Goal: Task Accomplishment & Management: Manage account settings

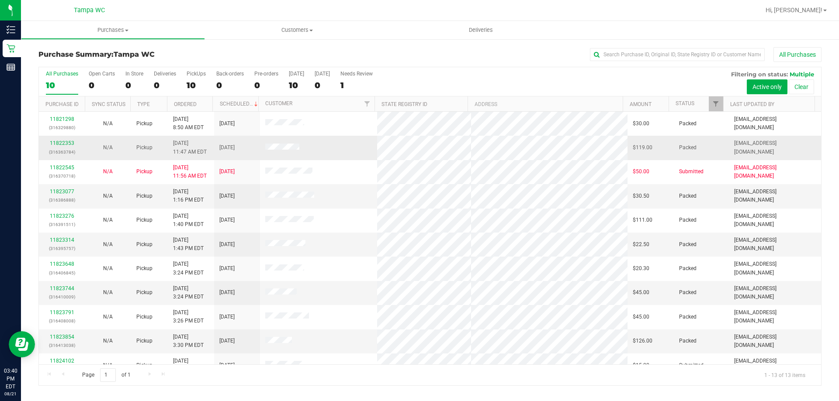
scroll to position [61, 0]
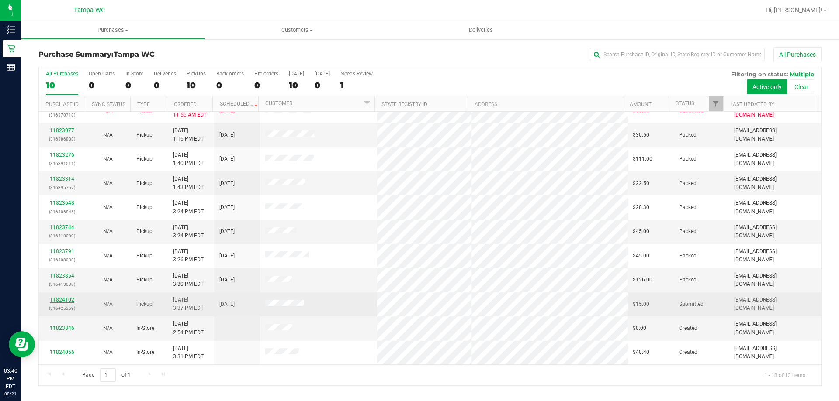
click at [63, 298] on link "11824102" at bounding box center [62, 300] width 24 height 6
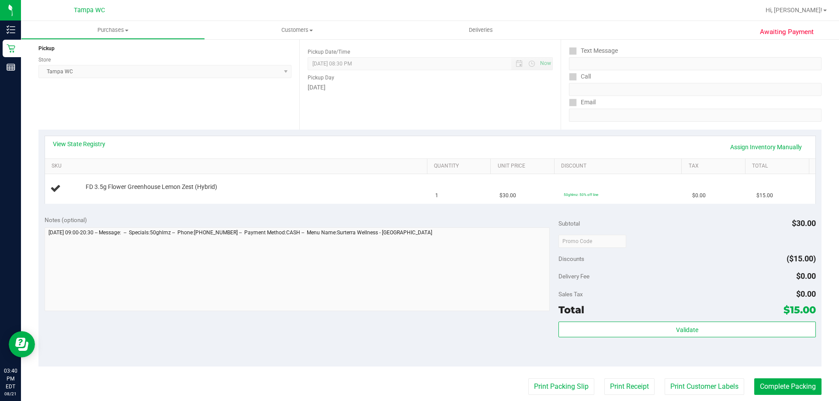
scroll to position [105, 0]
click at [352, 177] on td "FD 3.5g Flower Greenhouse Lemon Zest (Hybrid)" at bounding box center [237, 189] width 385 height 29
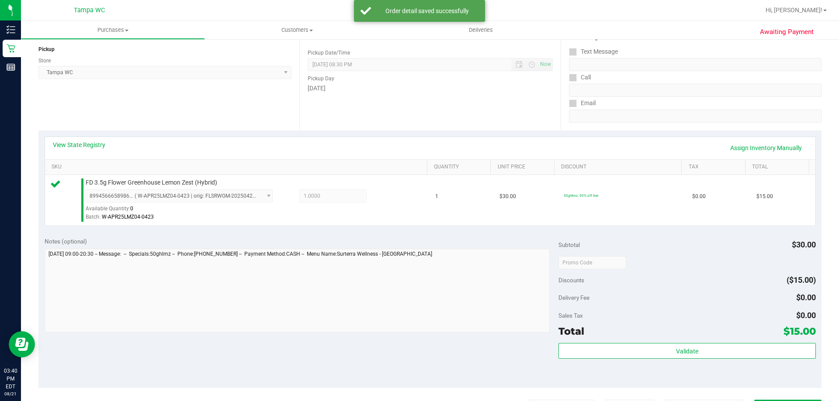
click at [632, 340] on div "Subtotal $30.00 Discounts ($15.00) Delivery Fee $0.00 Sales Tax $0.00 Total $15…" at bounding box center [686, 309] width 257 height 145
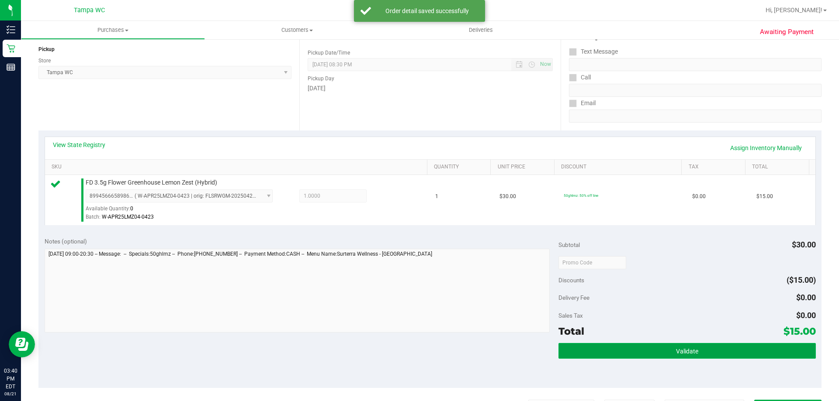
click at [632, 345] on button "Validate" at bounding box center [686, 351] width 257 height 16
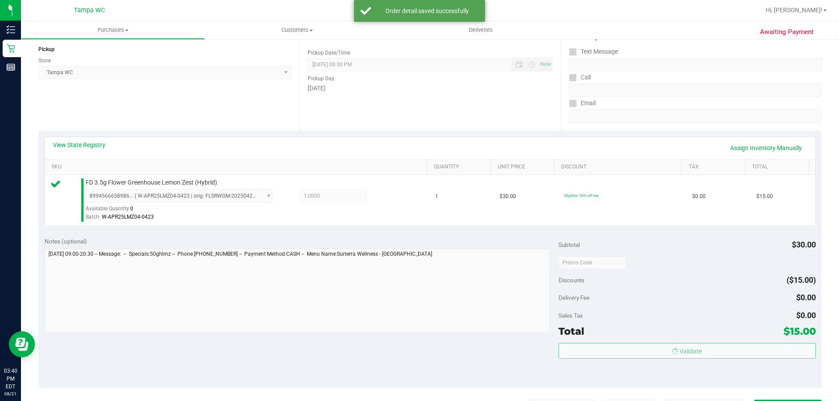
click at [640, 321] on body "Inventory Retail Reports 03:40 PM EDT [DATE] 08/21 Tampa WC Hi, [PERSON_NAME]! …" at bounding box center [419, 200] width 839 height 401
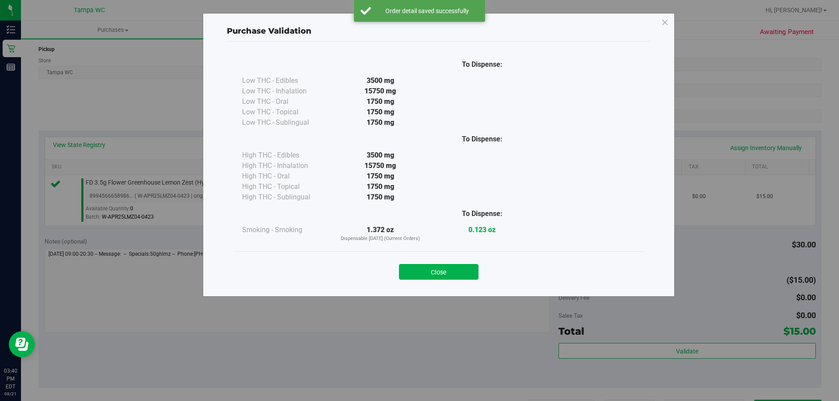
click at [441, 262] on div "Close" at bounding box center [438, 270] width 397 height 22
click at [442, 265] on button "Close" at bounding box center [438, 272] width 79 height 16
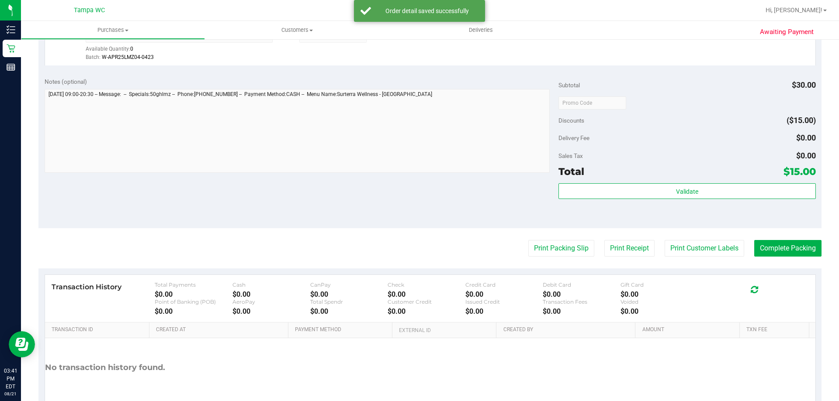
scroll to position [313, 0]
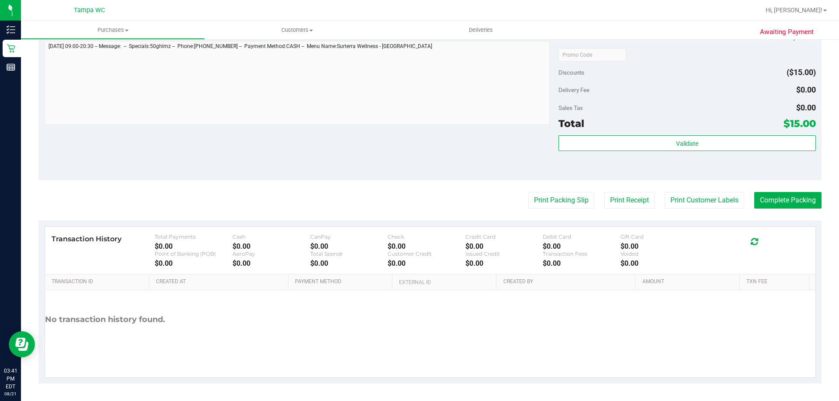
click at [552, 211] on purchase-details "Back Edit Purchase Cancel Purchase View Profile # 11824102 BioTrack ID: - Submi…" at bounding box center [429, 58] width 783 height 649
click at [554, 199] on button "Print Packing Slip" at bounding box center [561, 200] width 66 height 17
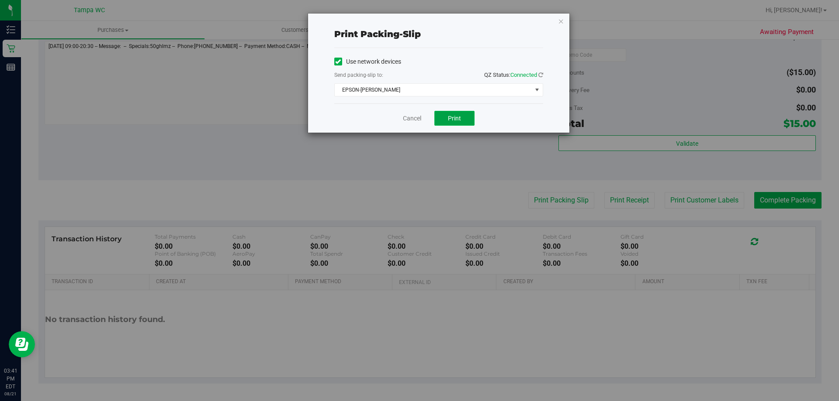
click at [439, 120] on button "Print" at bounding box center [454, 118] width 40 height 15
click at [407, 119] on link "Cancel" at bounding box center [412, 118] width 18 height 9
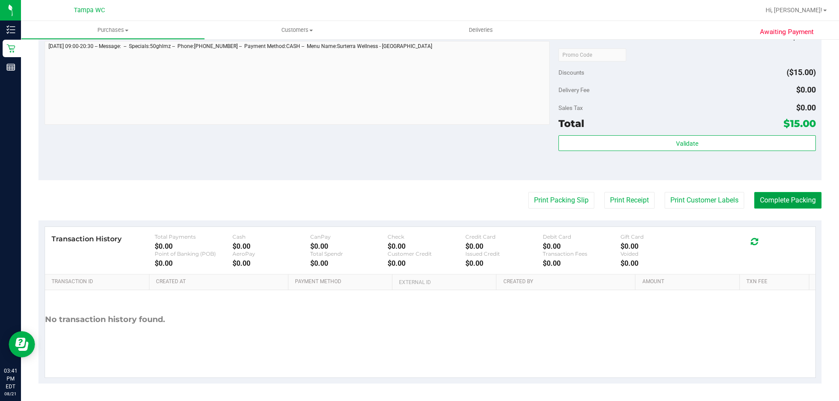
click at [770, 194] on button "Complete Packing" at bounding box center [787, 200] width 67 height 17
